Goal: Information Seeking & Learning: Learn about a topic

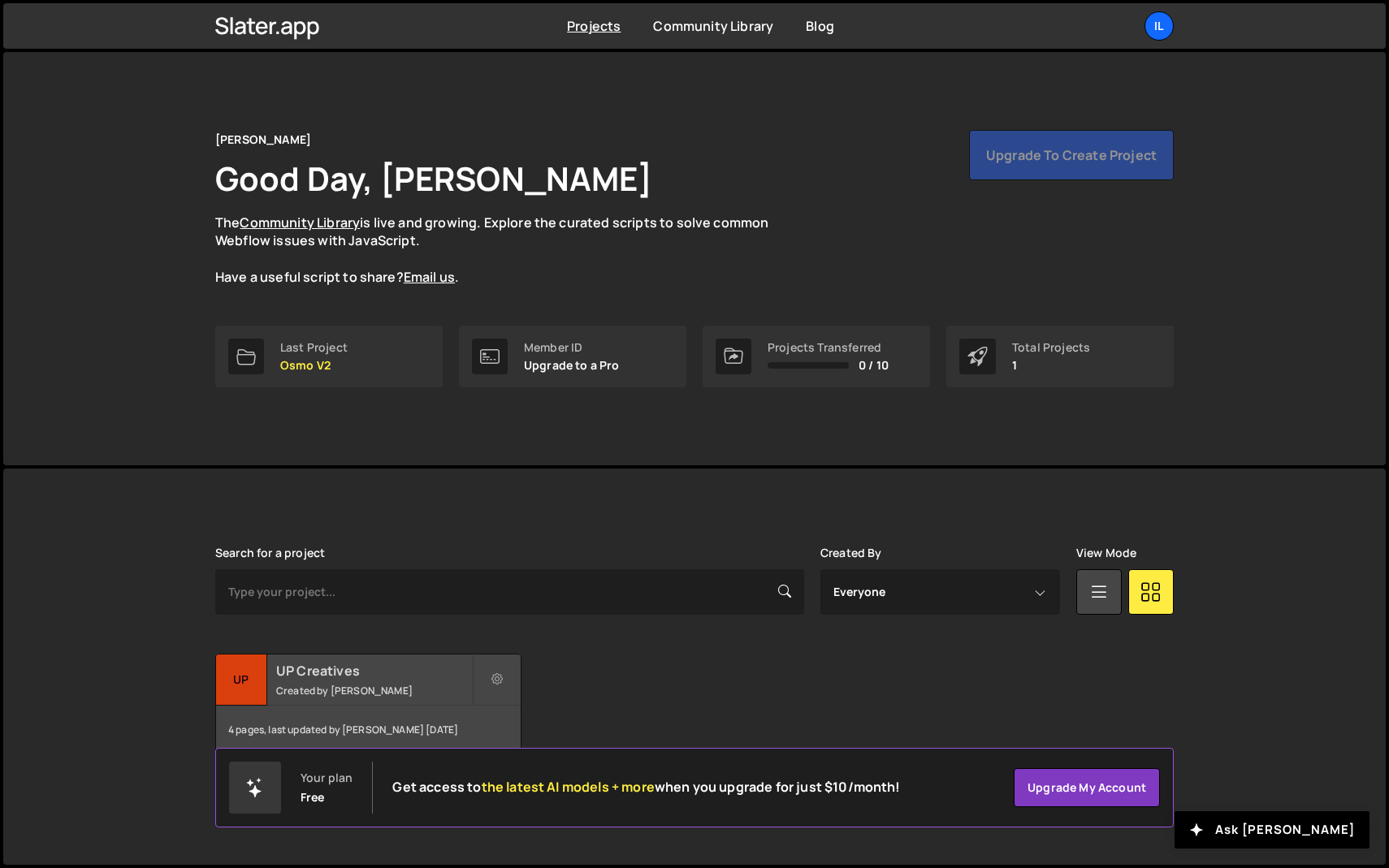
click at [325, 681] on div "UP Creatives Created by Ilja van Eck" at bounding box center [368, 679] width 304 height 50
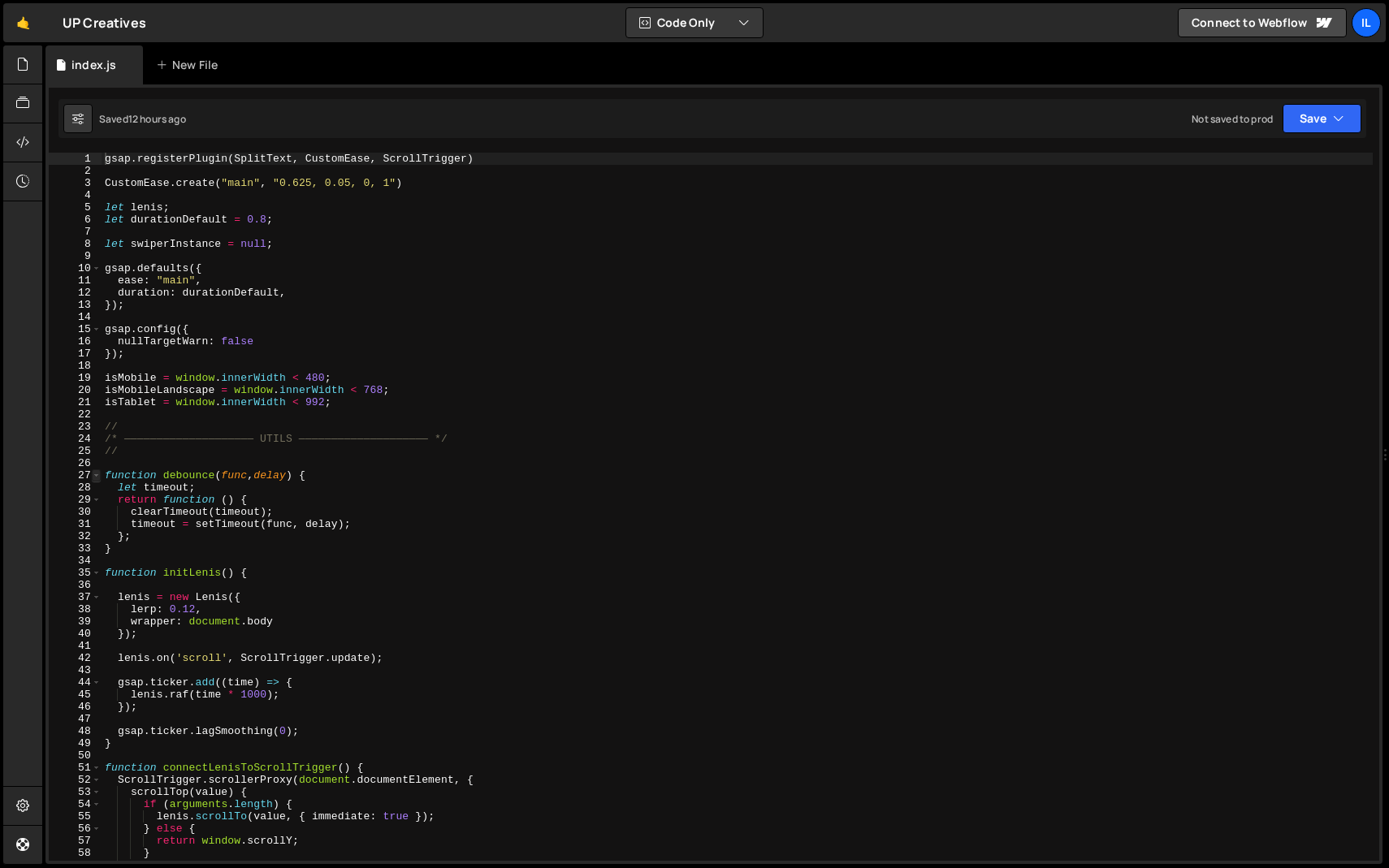
click at [99, 479] on span at bounding box center [96, 475] width 9 height 12
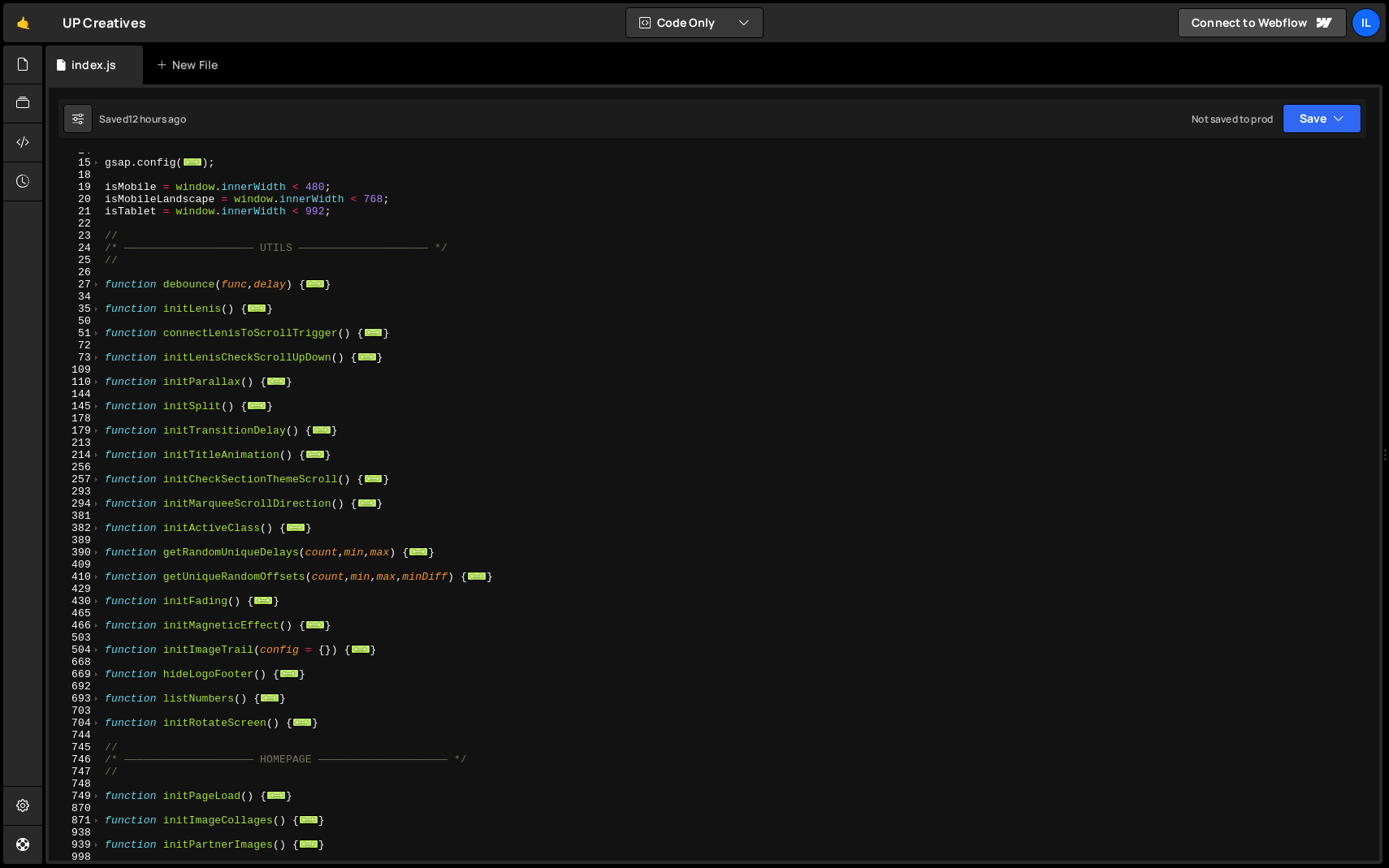
scroll to position [251, 0]
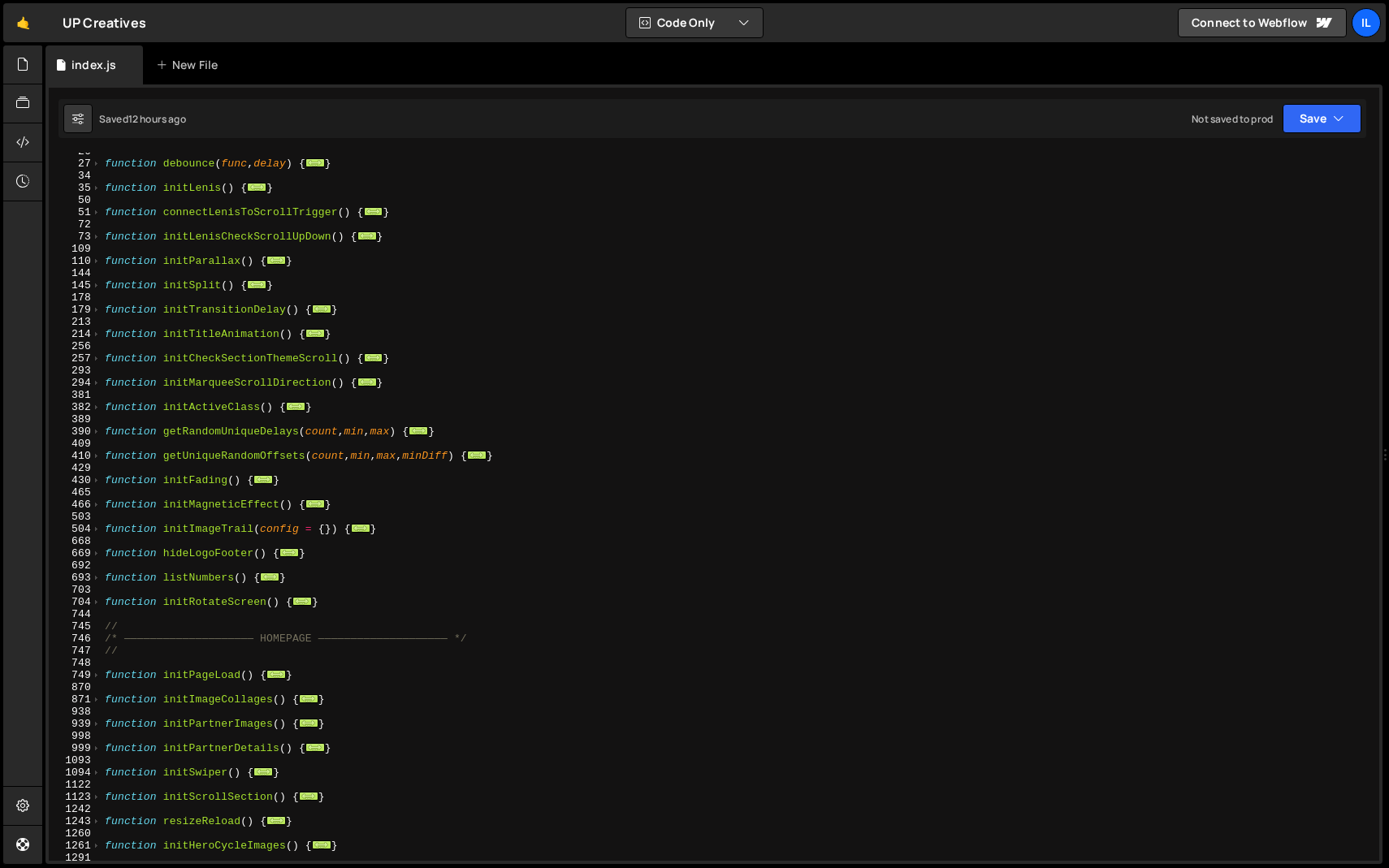
click at [148, 625] on div "function debounce ( func , delay ) { ... } function initLenis ( ) { ... } funct…" at bounding box center [737, 511] width 1271 height 732
type textarea "//"
click at [16, 20] on link "🤙" at bounding box center [24, 23] width 40 height 39
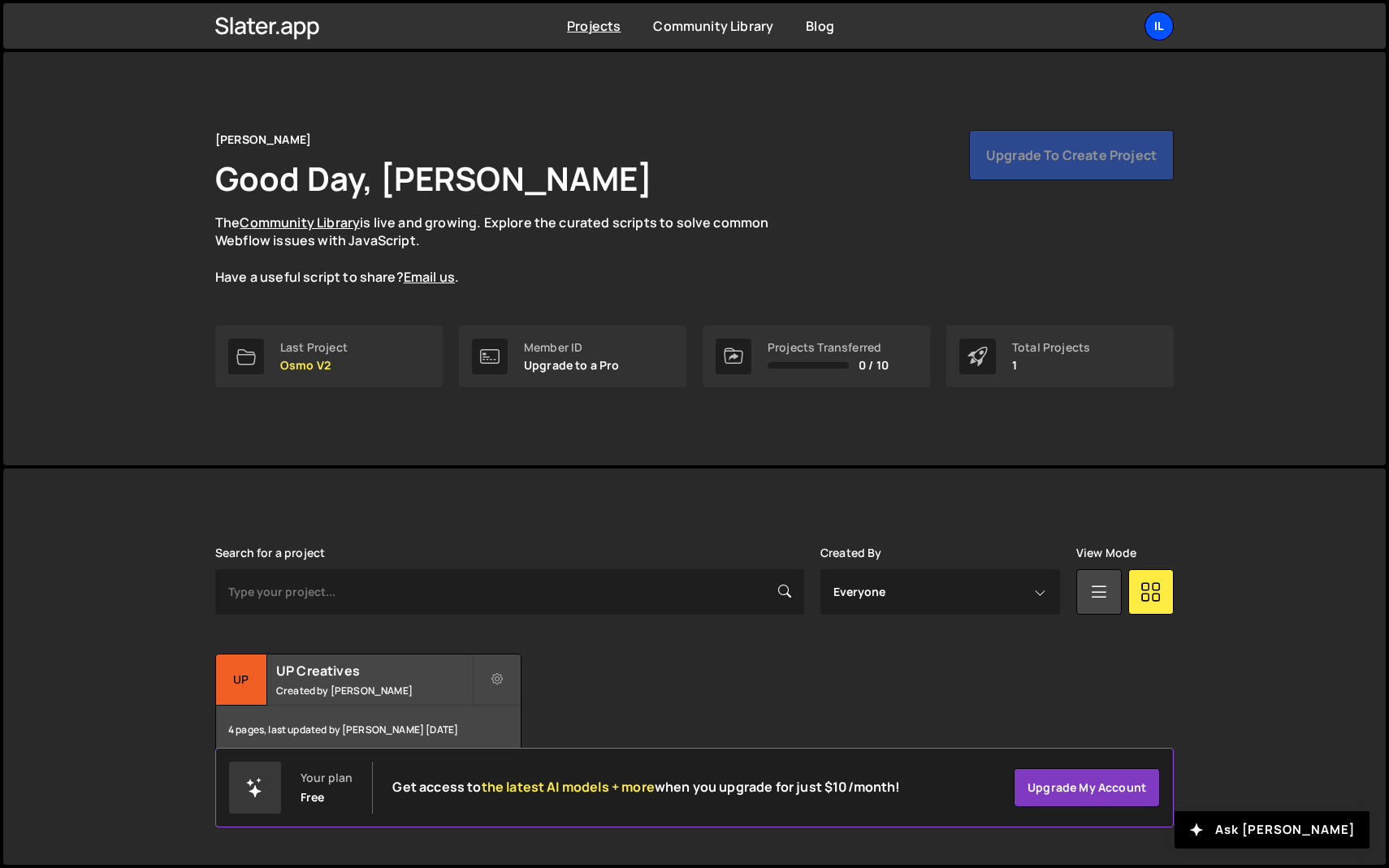
click at [1154, 14] on div "Il" at bounding box center [1159, 26] width 29 height 29
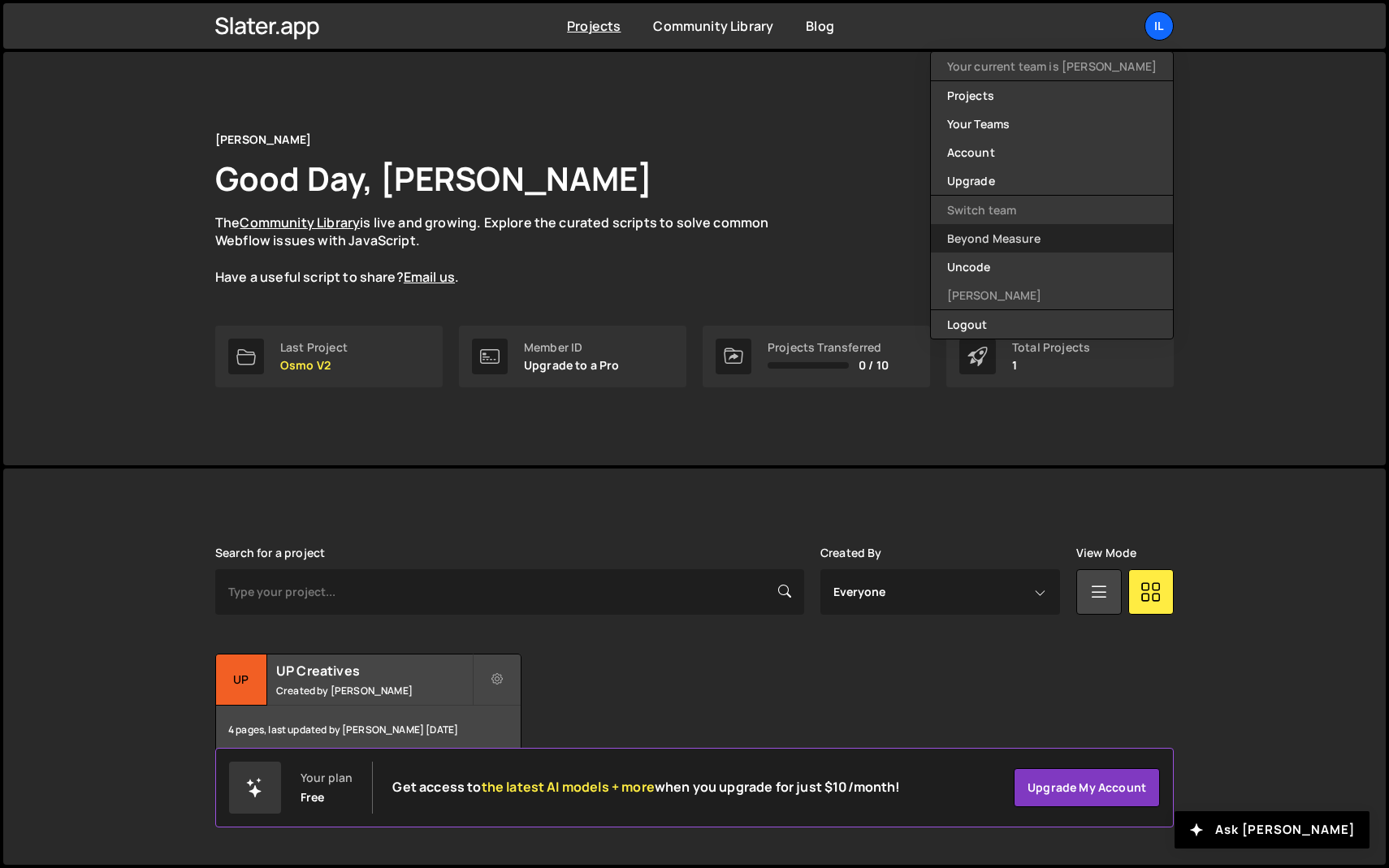
click at [991, 237] on link "Beyond Measure" at bounding box center [1051, 237] width 242 height 28
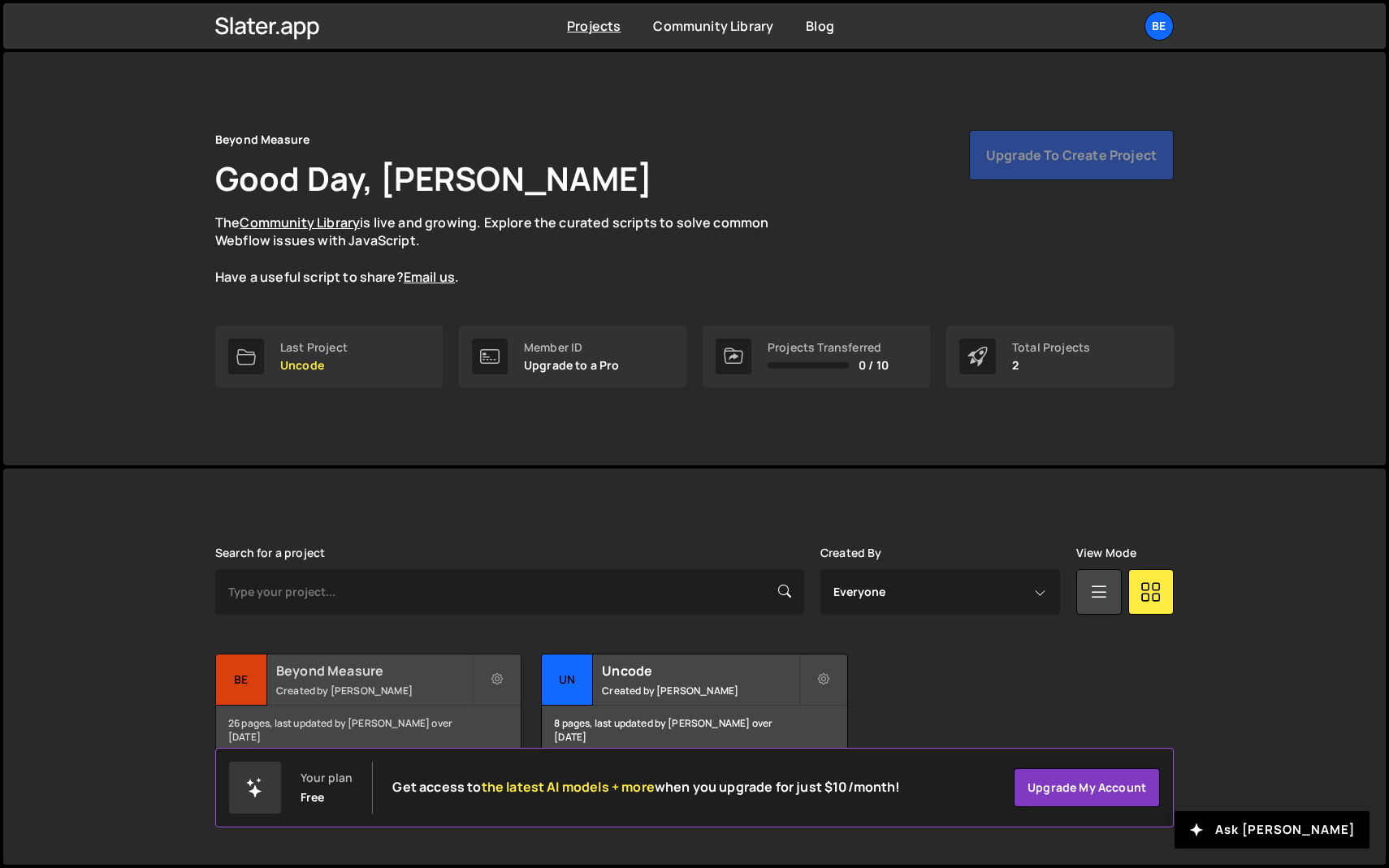
click at [357, 686] on small "Created by Olaf van der Heijden" at bounding box center [374, 690] width 195 height 14
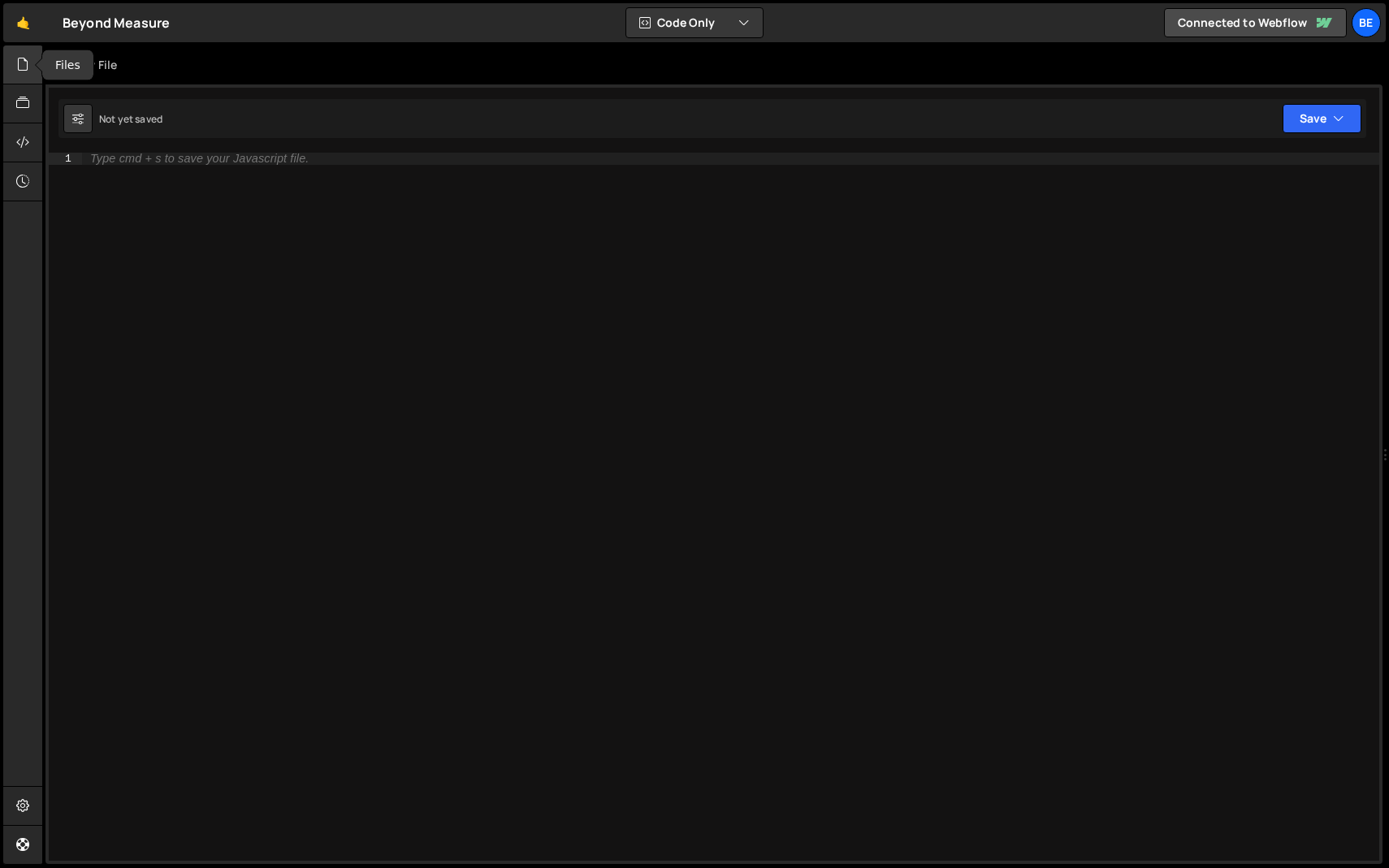
click at [29, 67] on icon at bounding box center [23, 64] width 13 height 18
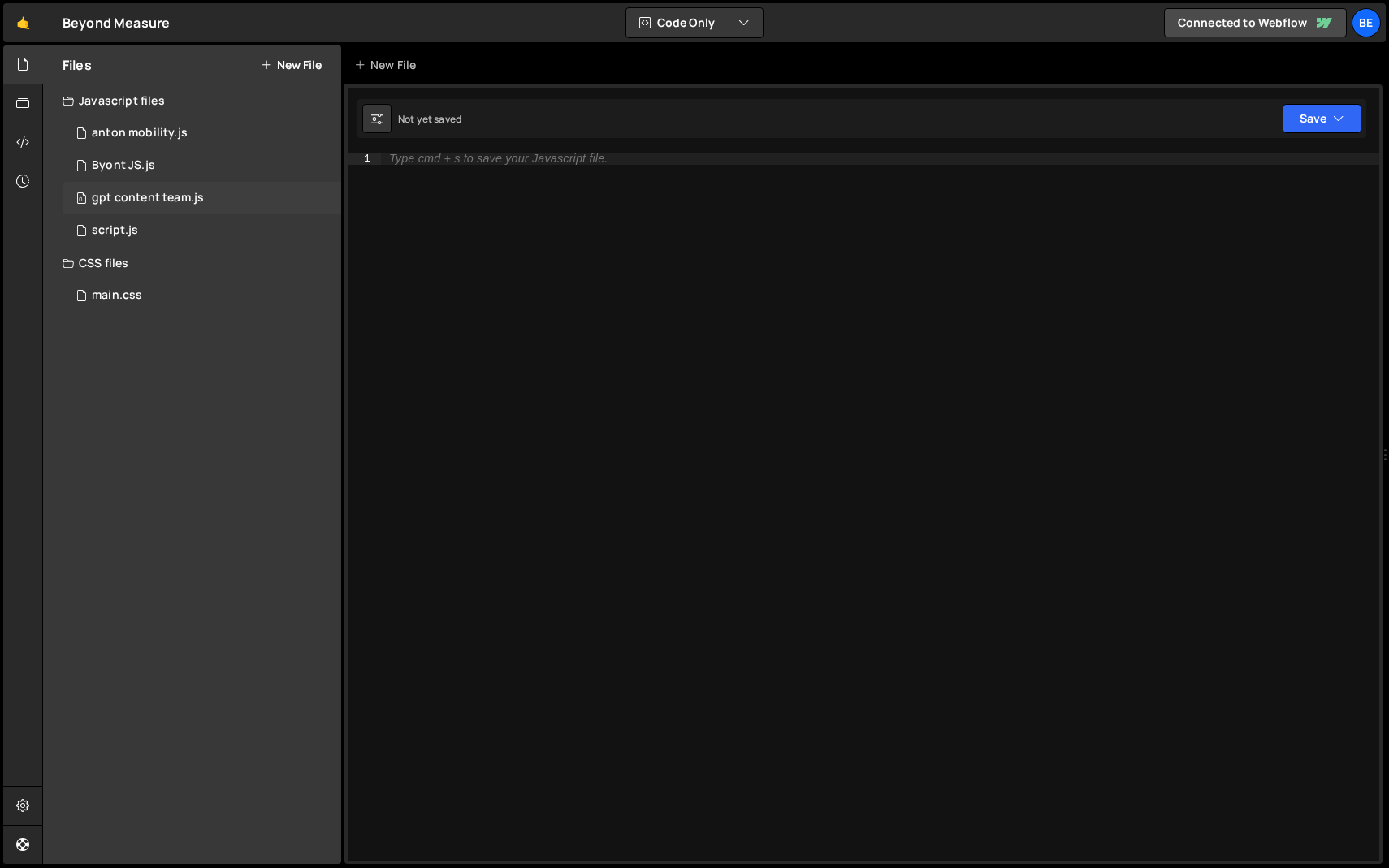
click at [119, 205] on div "0 gpt content team.js 0" at bounding box center [201, 198] width 279 height 33
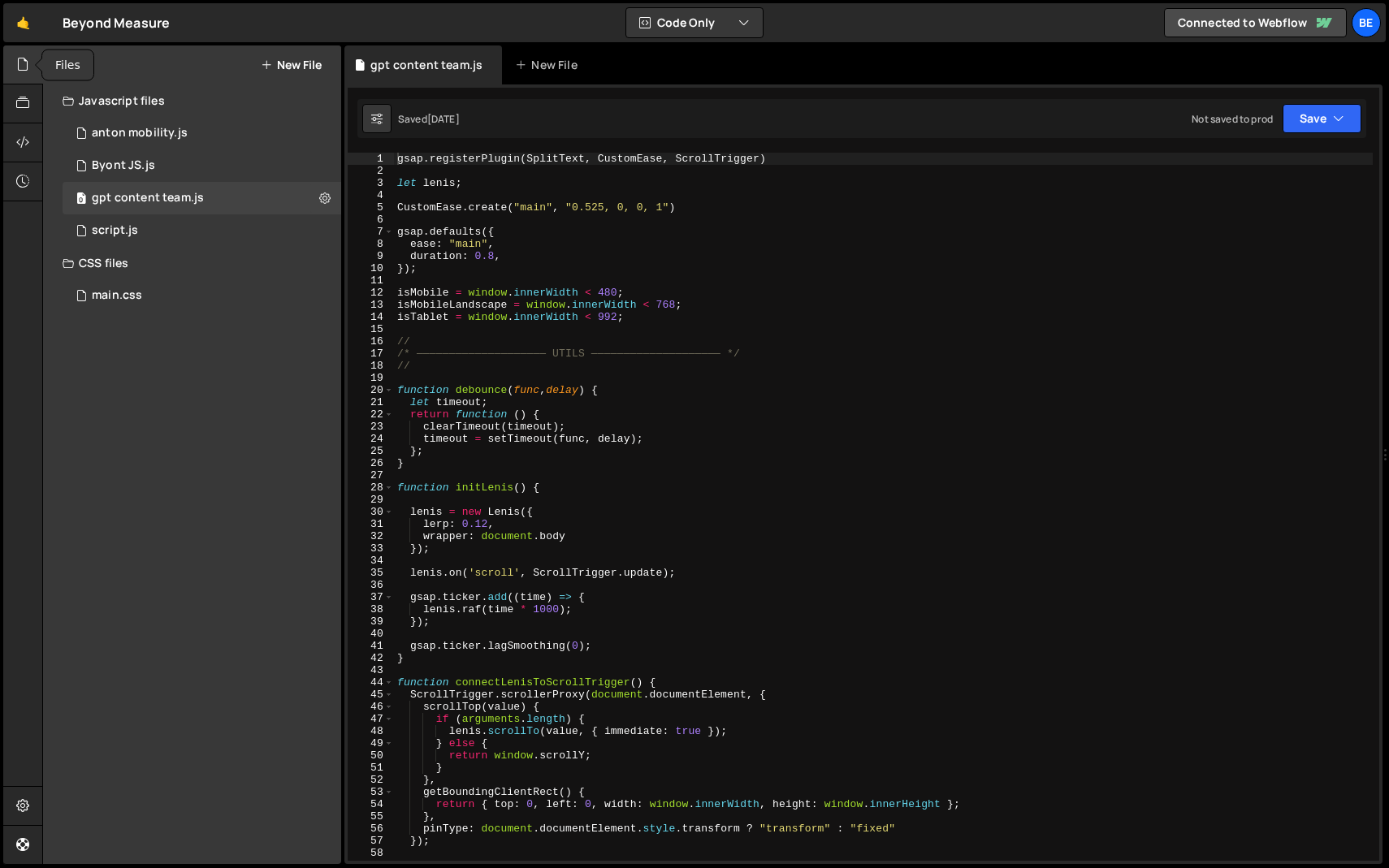
click at [26, 59] on icon at bounding box center [23, 64] width 13 height 18
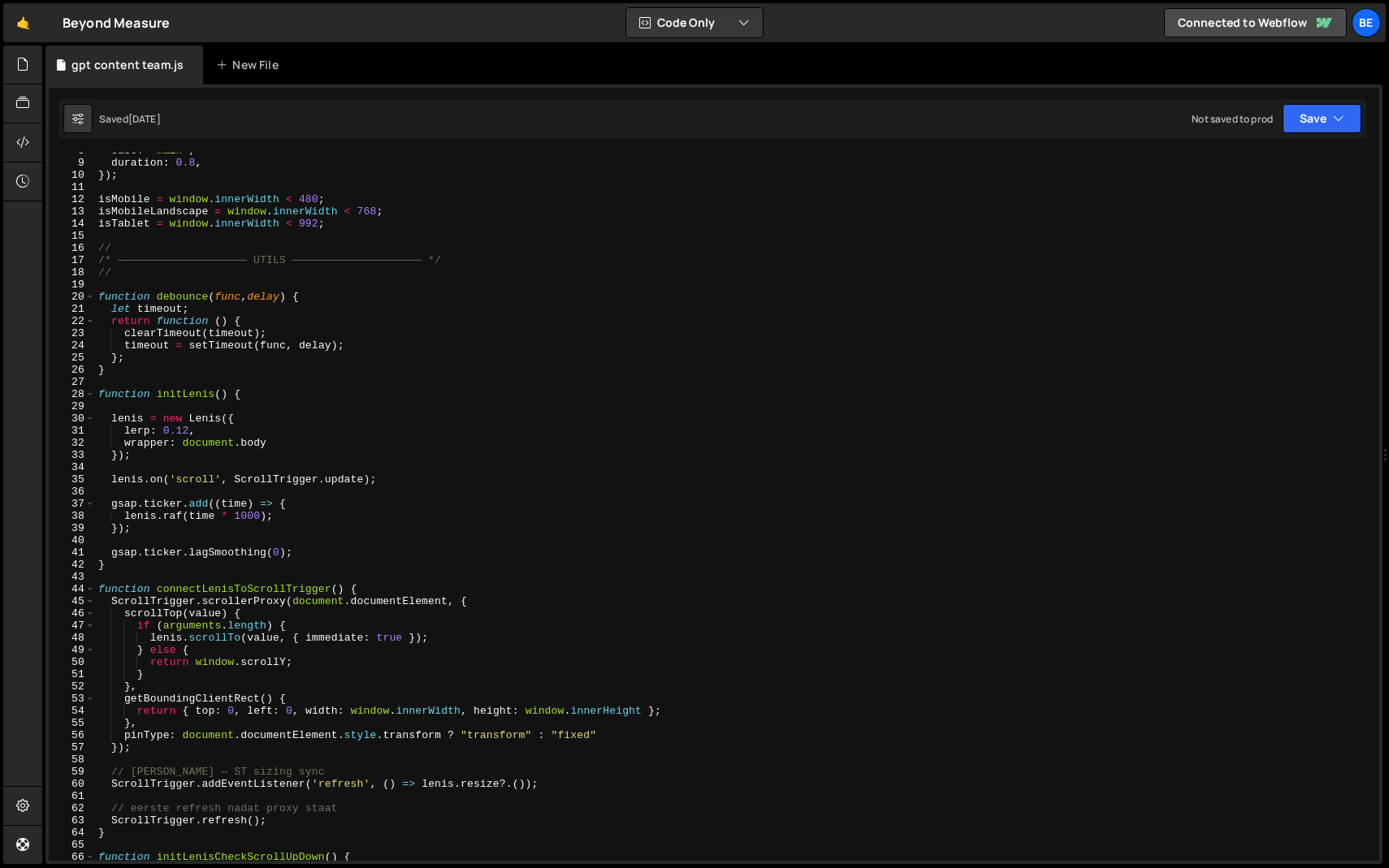
scroll to position [92, 0]
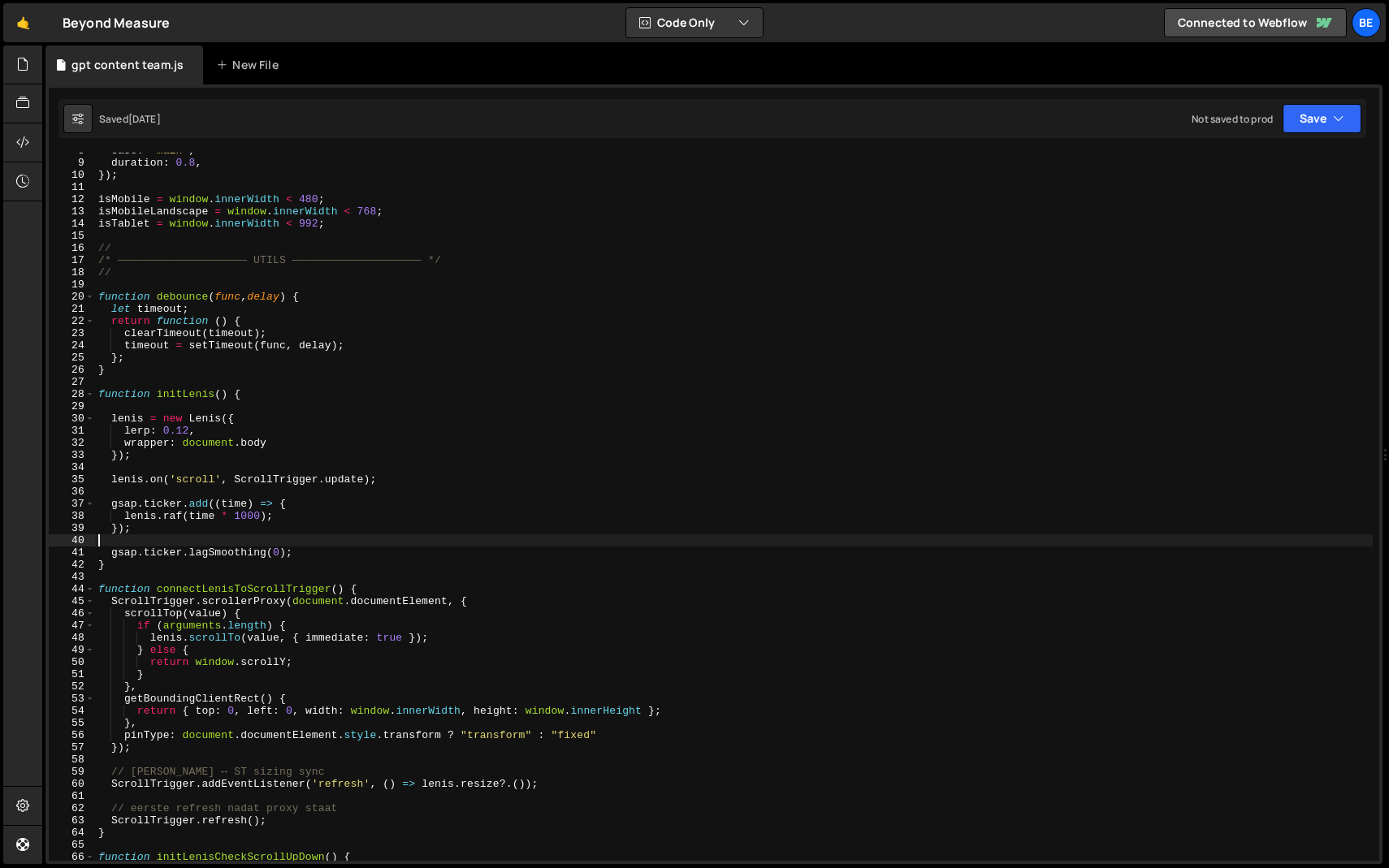
click at [246, 546] on div "ease : "main" , duration : 0.8 , }) ; isMobile = window . innerWidth < 480 ; is…" at bounding box center [733, 510] width 1278 height 732
click at [239, 568] on div "ease : "main" , duration : 0.8 , }) ; isMobile = window . innerWidth < 480 ; is…" at bounding box center [733, 510] width 1278 height 732
type textarea "}"
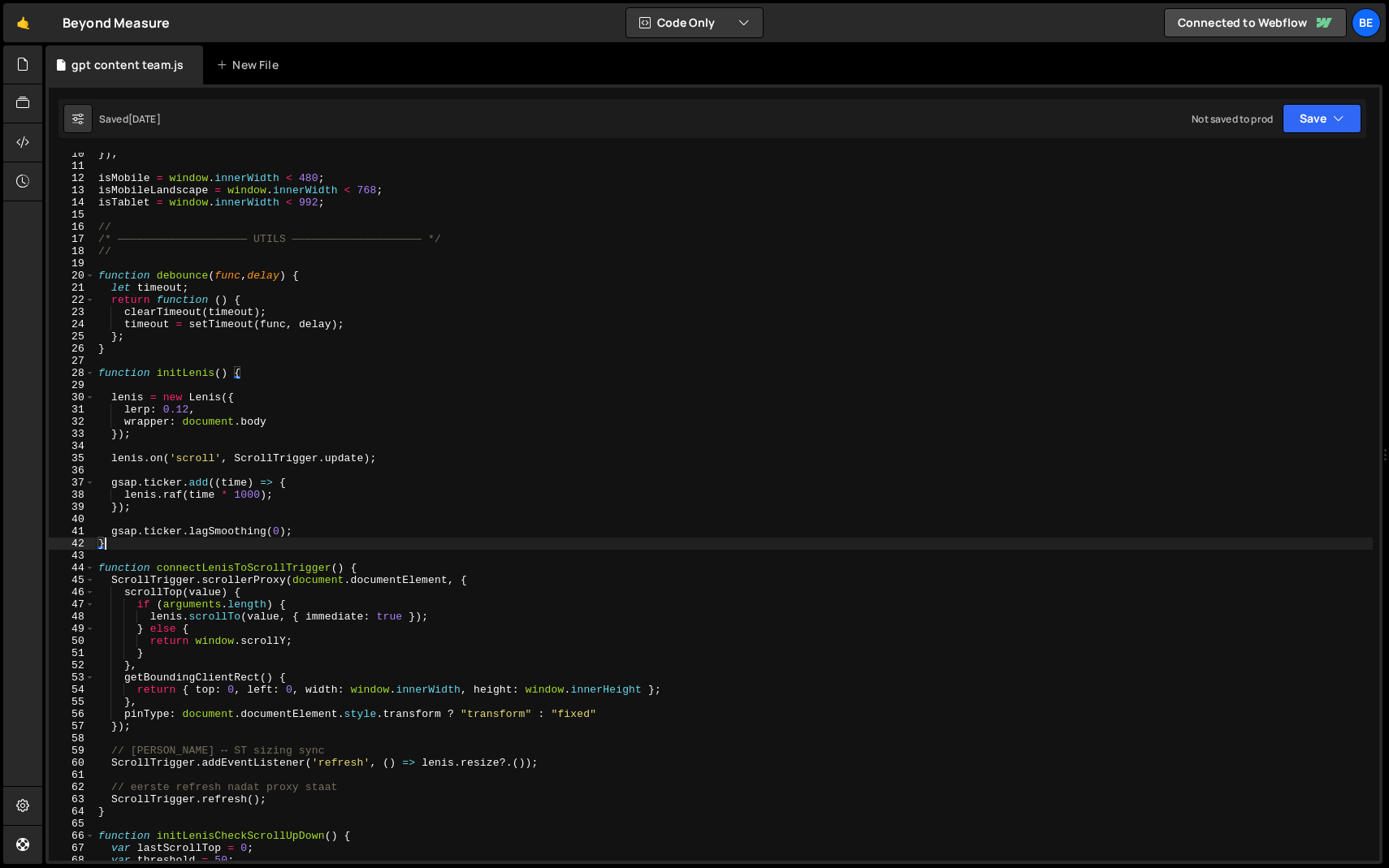
scroll to position [114, 0]
click at [241, 539] on div "}) ; isMobile = window . innerWidth < 480 ; isMobileLandscape = window . innerW…" at bounding box center [733, 513] width 1278 height 732
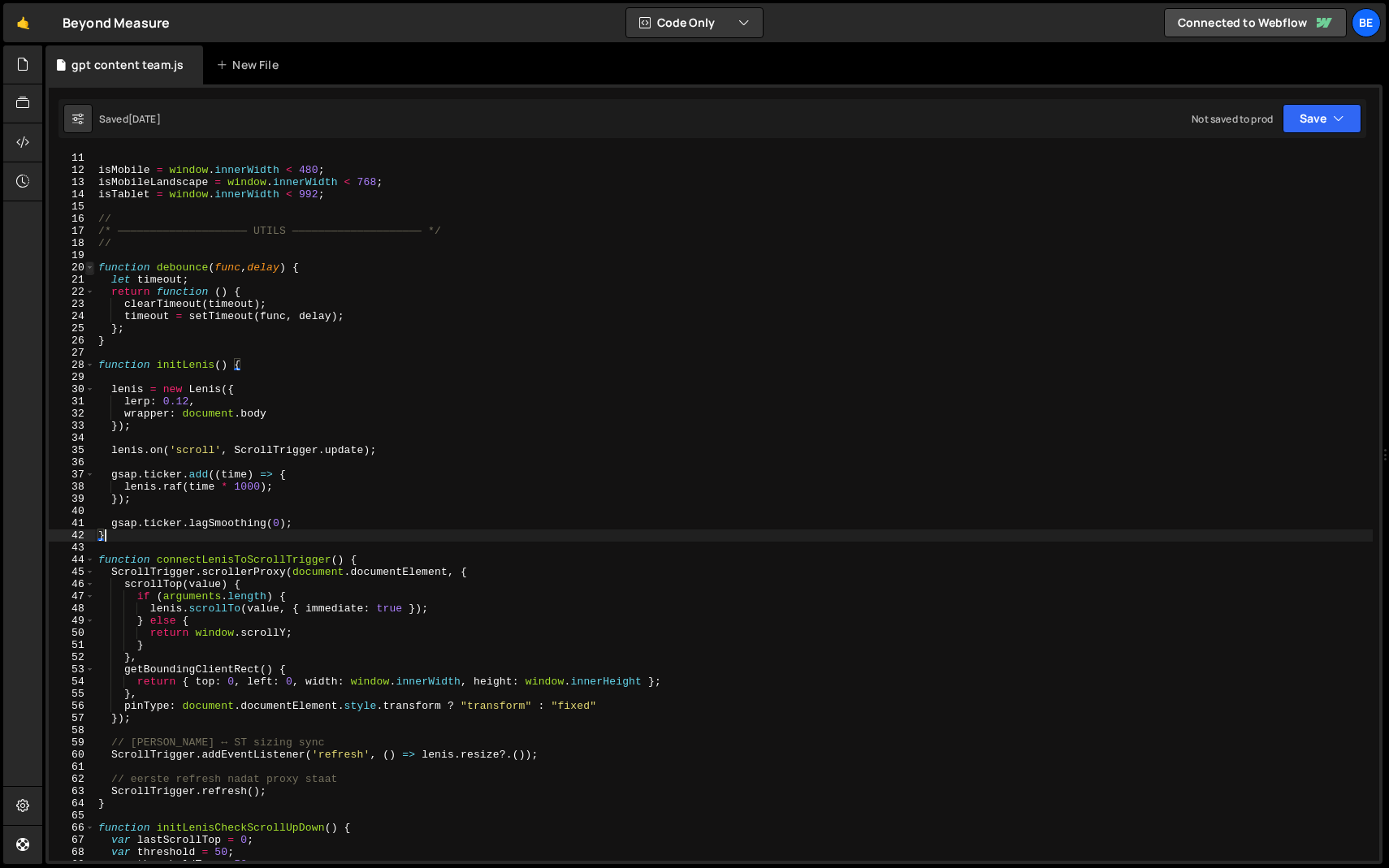
click at [88, 266] on span at bounding box center [89, 267] width 9 height 12
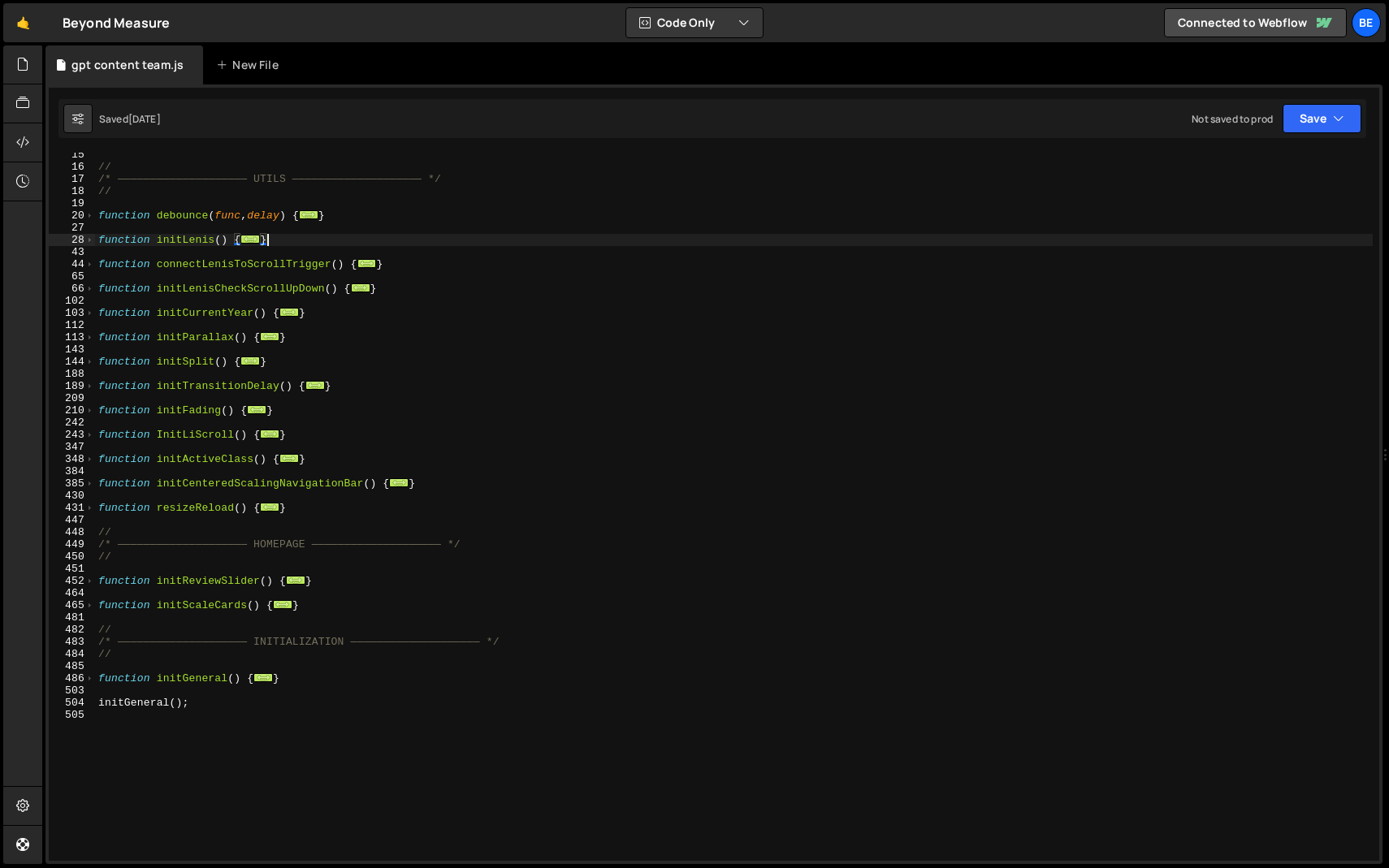
click at [176, 525] on div "// /* ———————————————————— UTILS ———————————————————— */ // function debounce (…" at bounding box center [733, 515] width 1278 height 732
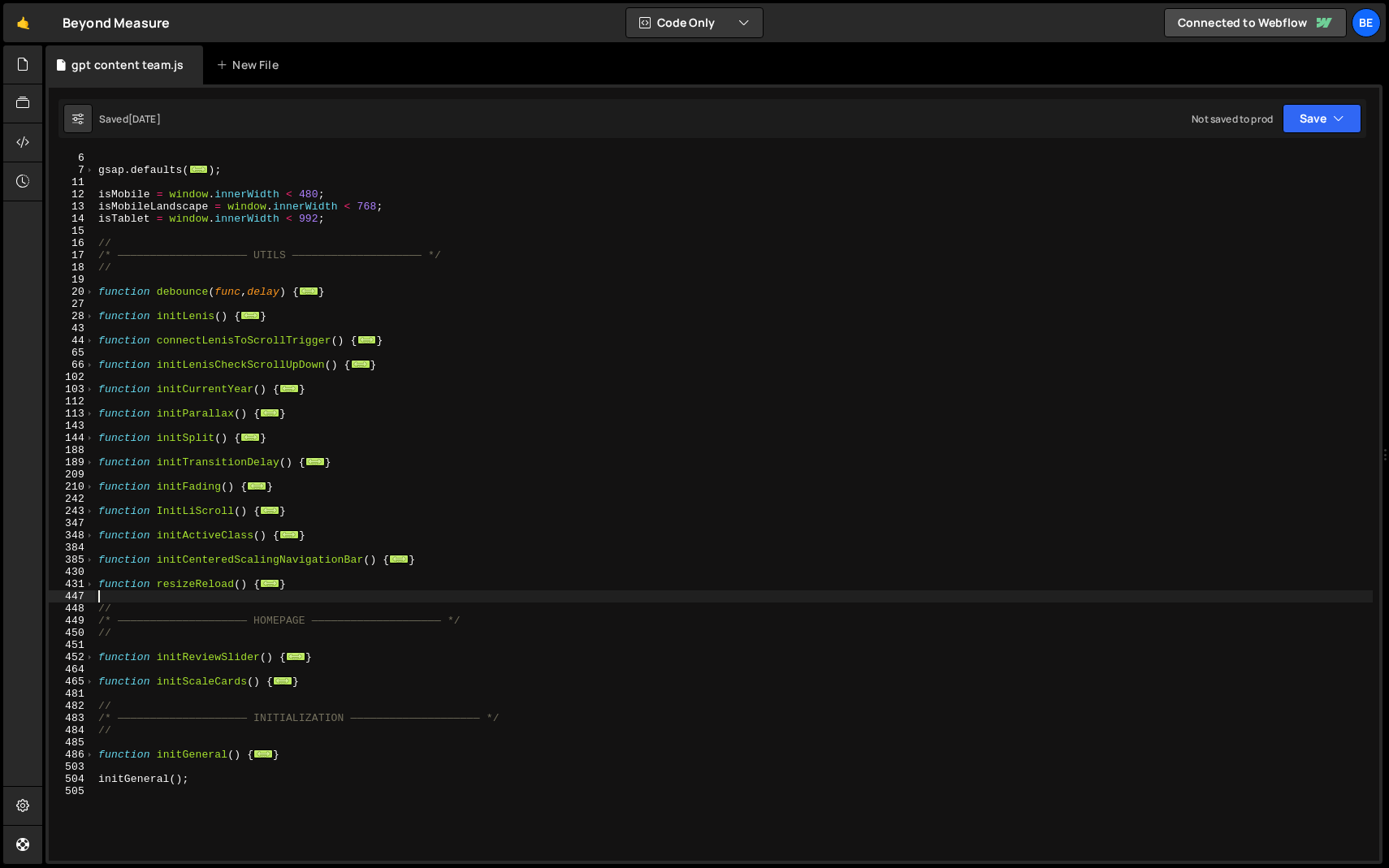
scroll to position [37, 0]
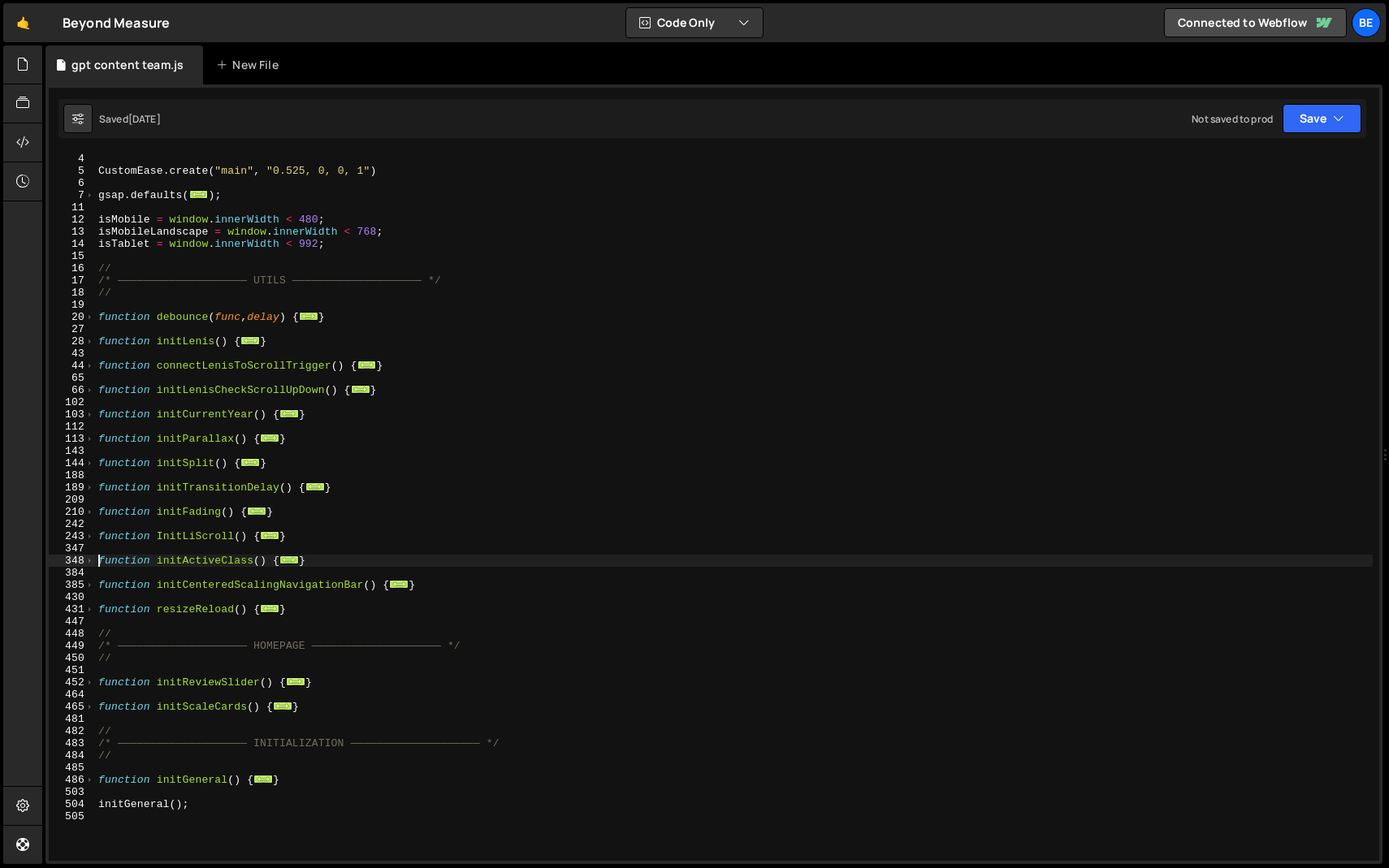
click at [96, 560] on div "let [PERSON_NAME] ; CustomEase . create ( "main" , "0.525, 0, 0, 1" ) gsap . de…" at bounding box center [733, 507] width 1278 height 732
click at [89, 560] on span at bounding box center [89, 559] width 9 height 12
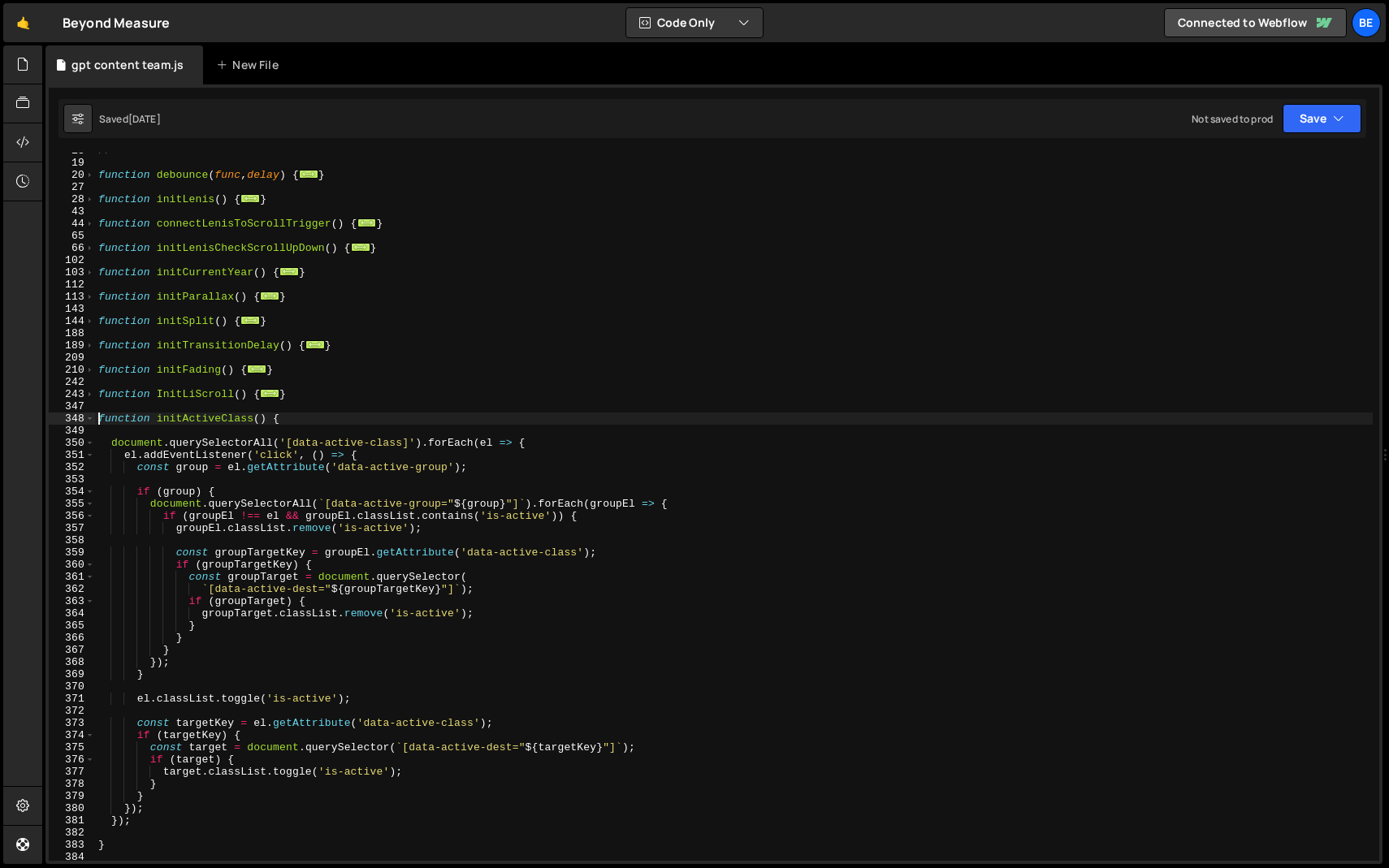
click at [249, 654] on div "// function debounce ( func , delay ) { ... } function initLenis ( ) { ... } fu…" at bounding box center [733, 510] width 1278 height 732
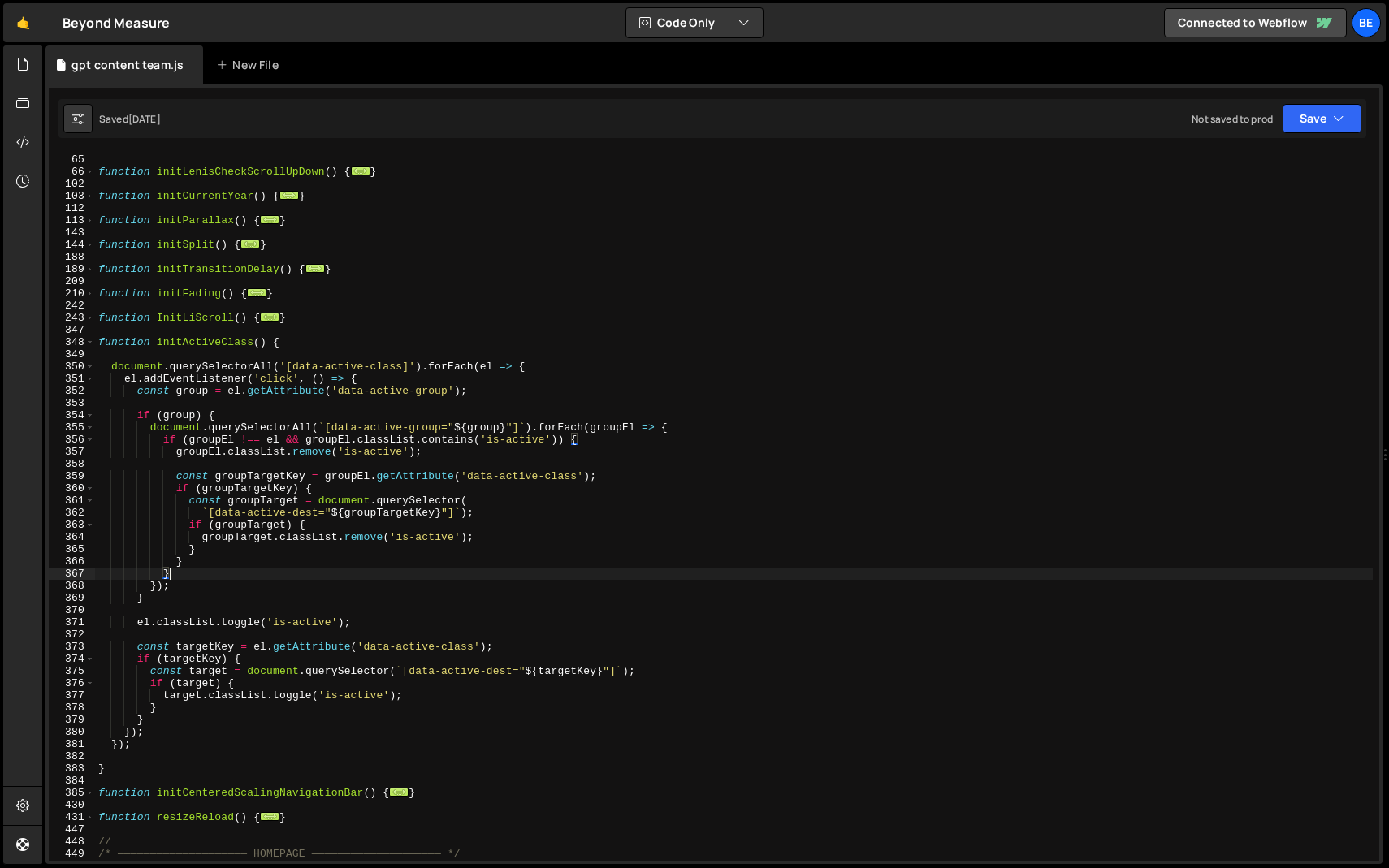
scroll to position [256, 0]
click at [226, 738] on div "function initLenisCheckScrollUpDown ( ) { ... } function initCurrentYear ( ) { …" at bounding box center [733, 518] width 1278 height 732
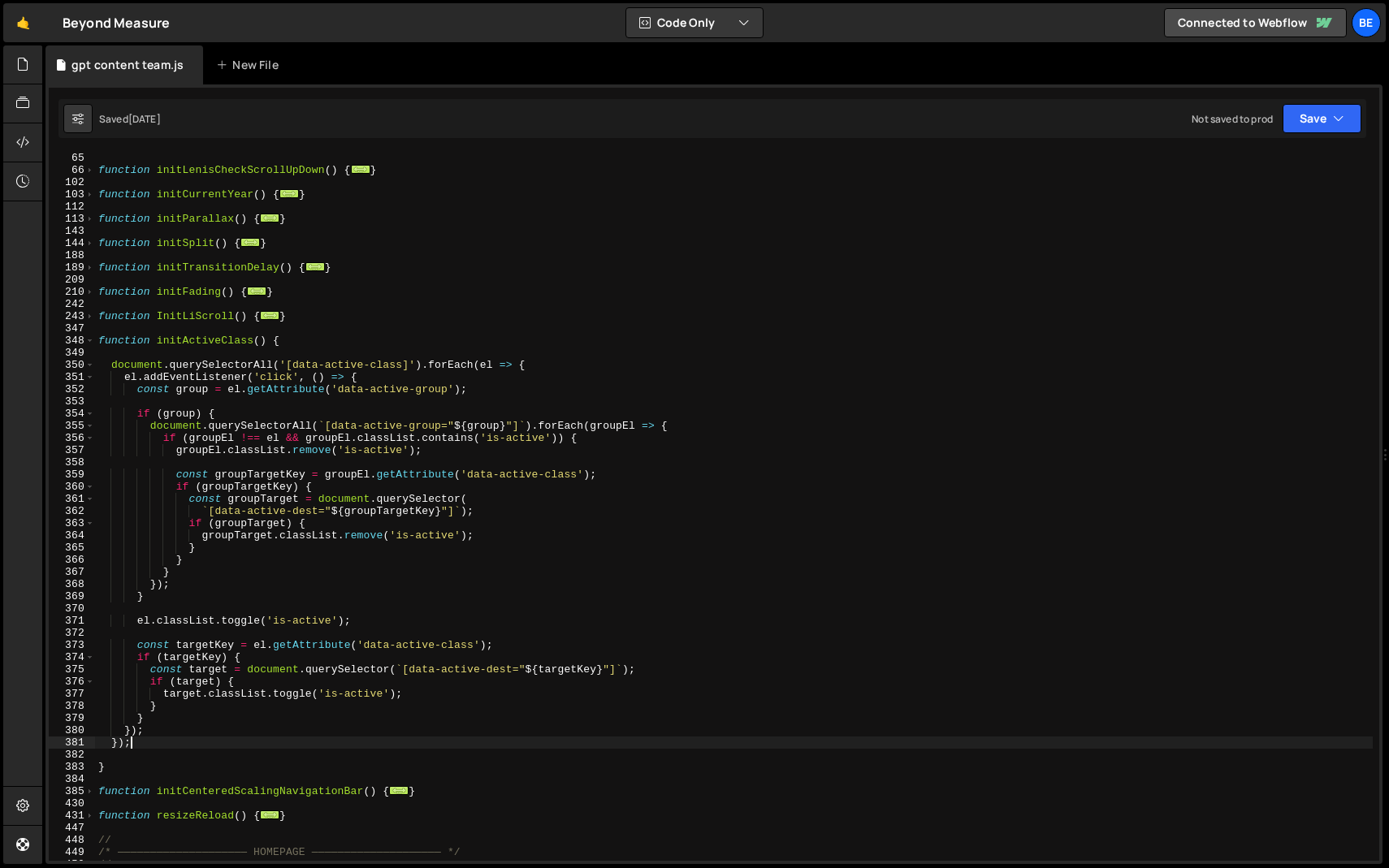
click at [229, 707] on div "function initLenisCheckScrollUpDown ( ) { ... } function initCurrentYear ( ) { …" at bounding box center [733, 518] width 1278 height 732
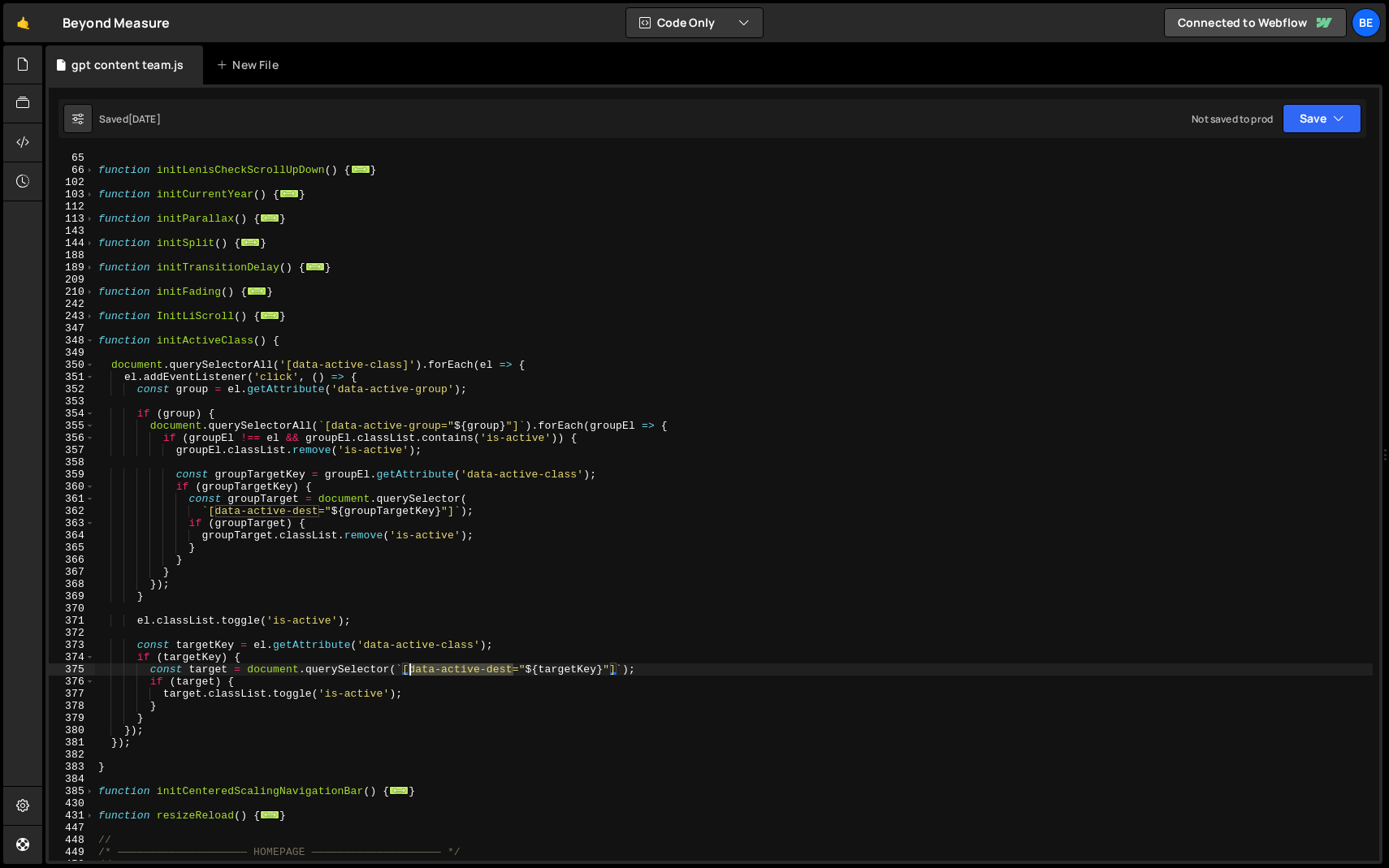
drag, startPoint x: 511, startPoint y: 670, endPoint x: 407, endPoint y: 667, distance: 104.0
click at [407, 667] on div "function initLenisCheckScrollUpDown ( ) { ... } function initCurrentYear ( ) { …" at bounding box center [733, 518] width 1278 height 732
click at [413, 659] on div "function initLenisCheckScrollUpDown ( ) { ... } function initCurrentYear ( ) { …" at bounding box center [733, 518] width 1278 height 732
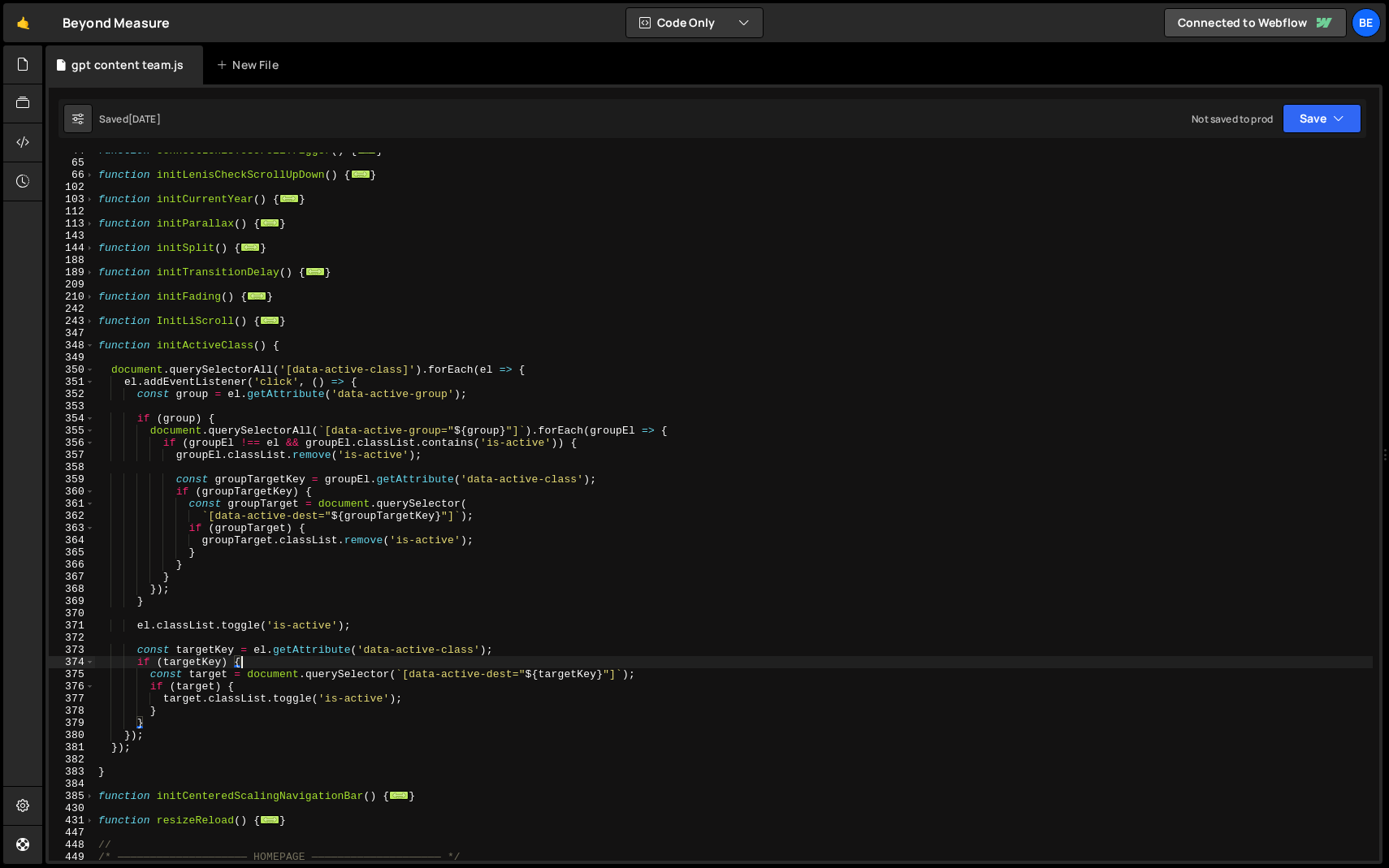
scroll to position [252, 0]
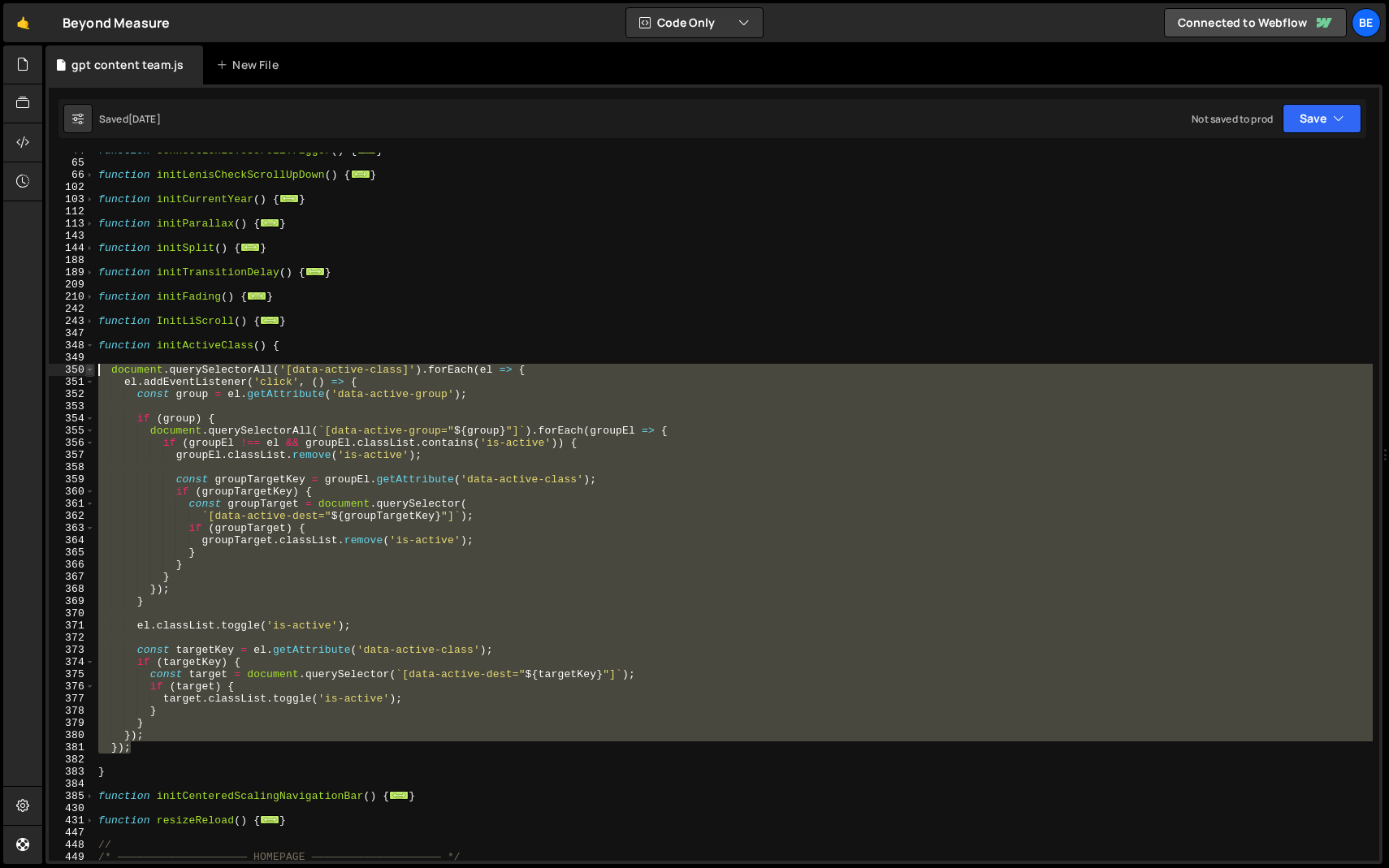
drag, startPoint x: 142, startPoint y: 750, endPoint x: 91, endPoint y: 371, distance: 382.4
click at [91, 371] on div "if (targetKey) { 44 65 66 102 103 112 113 143 144 188 189 209 210 242 243 347 3…" at bounding box center [713, 506] width 1330 height 707
type textarea "document.querySelectorAll('[data-active-class]').forEach(el => { el.addEventLis…"
click at [182, 355] on div "function connectLenisToScrollTrigger ( ) { ... } function initLenisCheckScrollU…" at bounding box center [733, 510] width 1278 height 732
